Goal: Communication & Community: Answer question/provide support

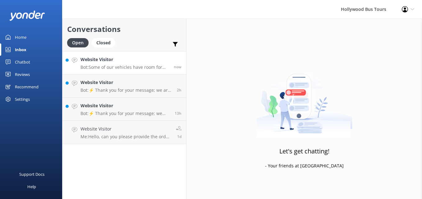
click at [135, 66] on p "Bot: Some of our vehicles have room for storage, and we also have storage space…" at bounding box center [124, 68] width 89 height 6
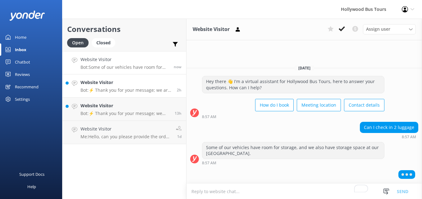
click at [104, 90] on p "Bot: ⚡ Thank you for your message; we are connecting you to a team member who w…" at bounding box center [126, 91] width 92 height 6
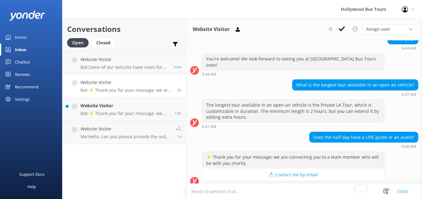
scroll to position [221, 0]
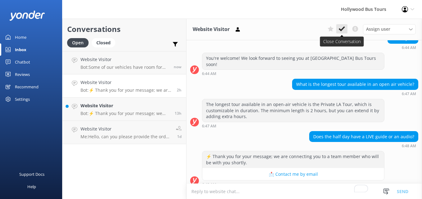
click at [341, 28] on icon at bounding box center [342, 29] width 6 height 6
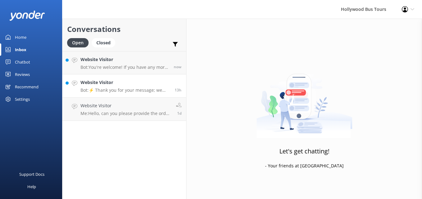
click at [136, 90] on p "Bot: ⚡ Thank you for your message; we are connecting you to a team member who w…" at bounding box center [124, 91] width 89 height 6
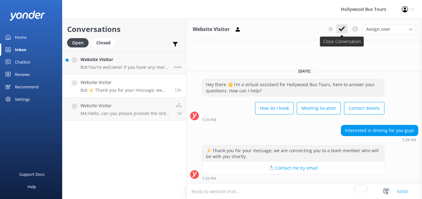
click at [345, 28] on button at bounding box center [341, 28] width 11 height 9
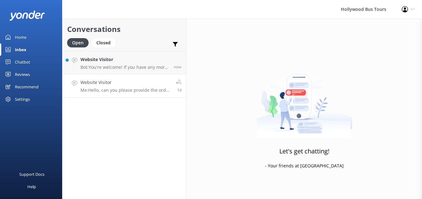
click at [132, 89] on p "Me: Hello, can you please provide the order number?" at bounding box center [125, 91] width 91 height 6
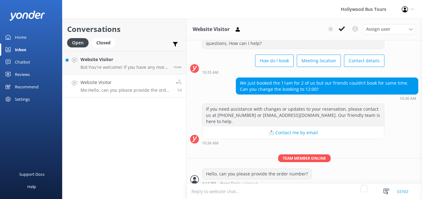
scroll to position [30, 0]
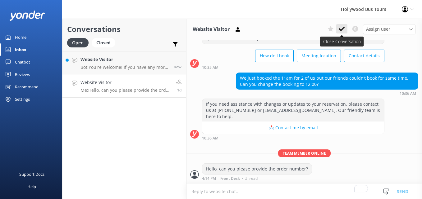
click at [344, 29] on icon at bounding box center [342, 29] width 6 height 6
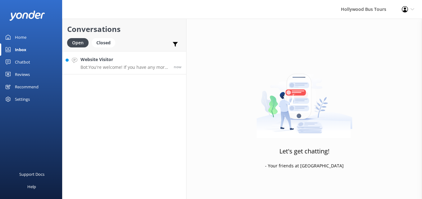
click at [132, 60] on h4 "Website Visitor" at bounding box center [124, 59] width 89 height 7
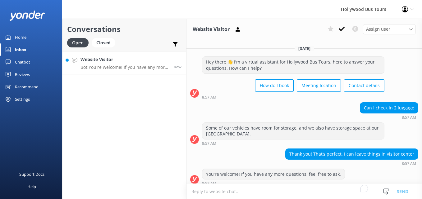
scroll to position [5, 0]
